Goal: Information Seeking & Learning: Find specific page/section

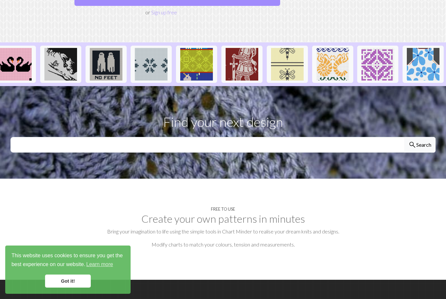
scroll to position [126, 0]
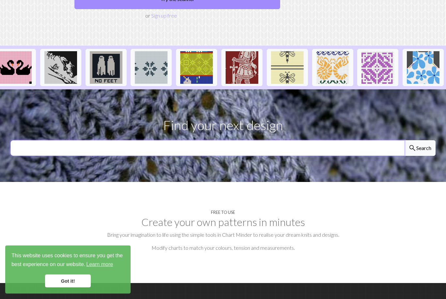
click at [320, 141] on input "text" at bounding box center [207, 149] width 394 height 16
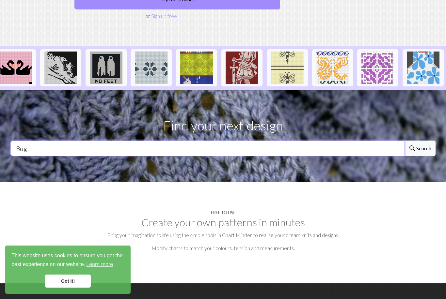
type input "Bug"
click at [425, 141] on button "search Search" at bounding box center [419, 149] width 31 height 16
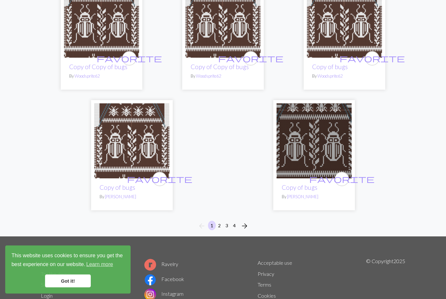
scroll to position [2086, 0]
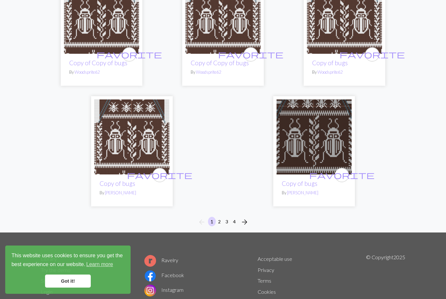
click at [242, 218] on span "arrow_forward" at bounding box center [245, 222] width 8 height 9
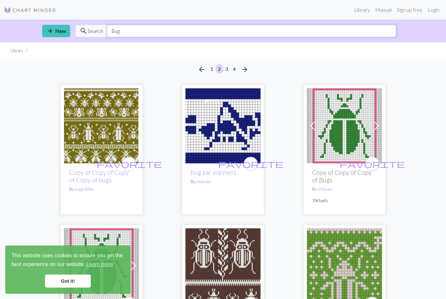
click at [120, 31] on input "Bug" at bounding box center [251, 31] width 289 height 12
type input "B"
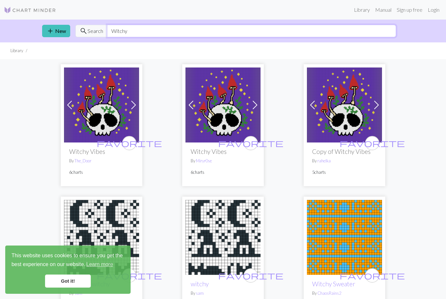
click at [139, 33] on input "Witchy" at bounding box center [251, 31] width 289 height 12
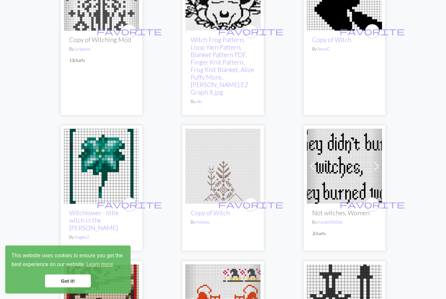
scroll to position [252, 0]
type input "Witch"
click at [341, 165] on img at bounding box center [344, 166] width 75 height 75
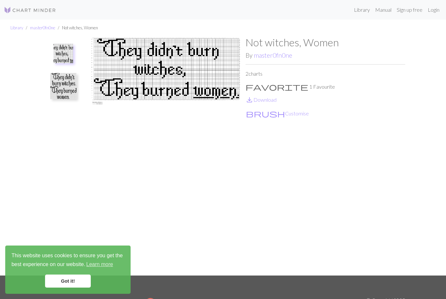
click at [61, 92] on img at bounding box center [63, 86] width 26 height 26
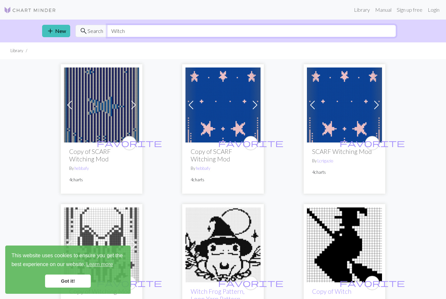
click at [123, 30] on input "Witch" at bounding box center [251, 31] width 289 height 12
type input "W"
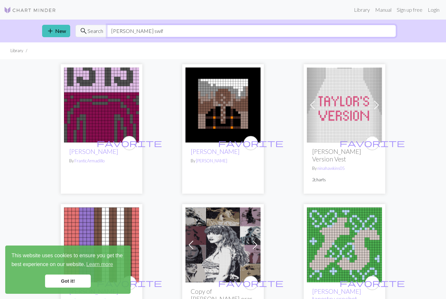
type input "[PERSON_NAME]"
